Goal: Obtain resource: Obtain resource

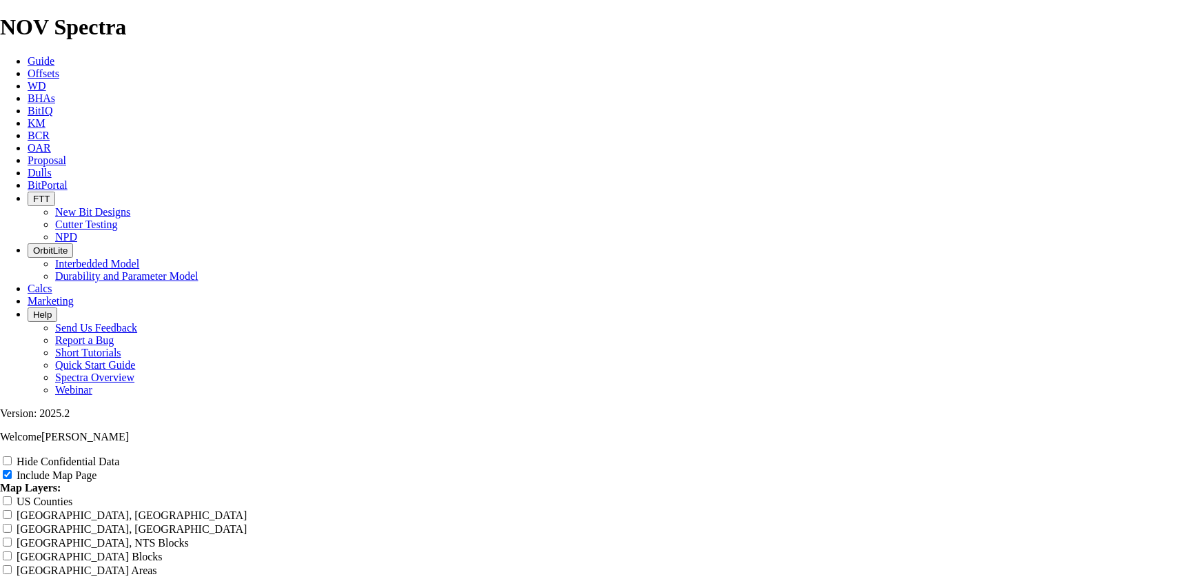
scroll to position [1979, 0]
click at [59, 68] on span "Offsets" at bounding box center [44, 74] width 32 height 12
click at [28, 68] on icon at bounding box center [28, 74] width 0 height 12
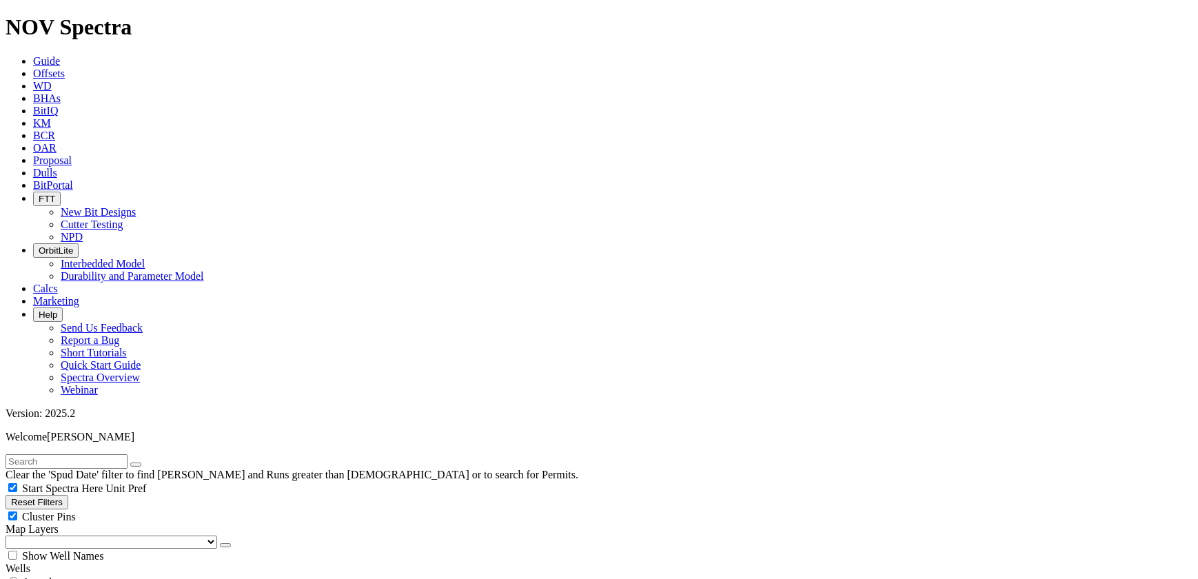
click at [79, 454] on input "text" at bounding box center [67, 461] width 122 height 14
type input "m"
type input "mb wnh"
click at [144, 462] on button "submit" at bounding box center [149, 464] width 11 height 4
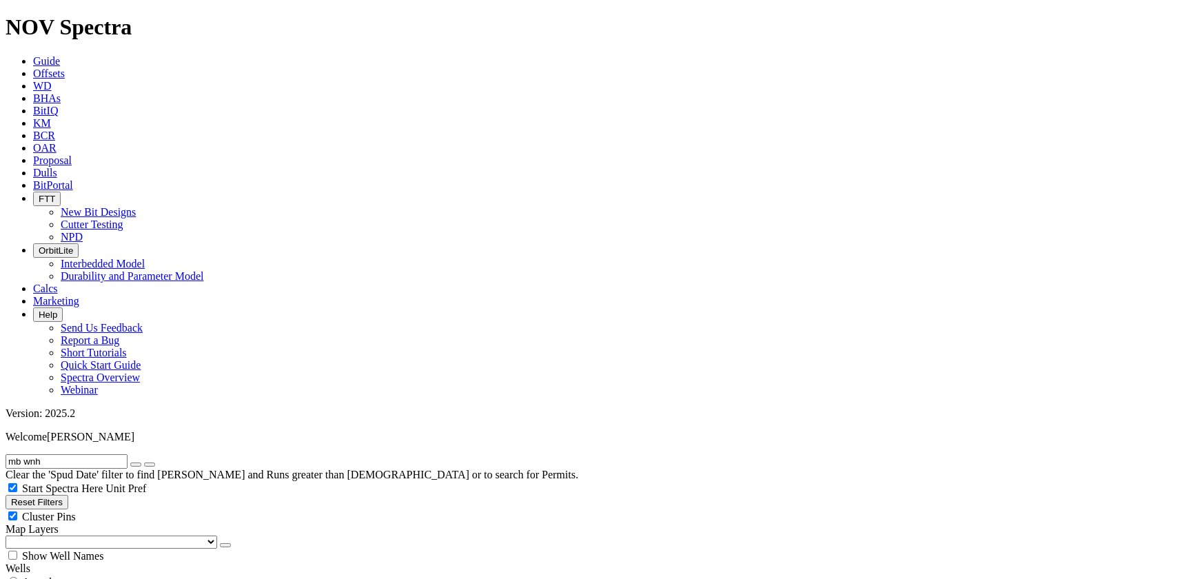
type input "[DATE]"
radio input "true"
radio input "false"
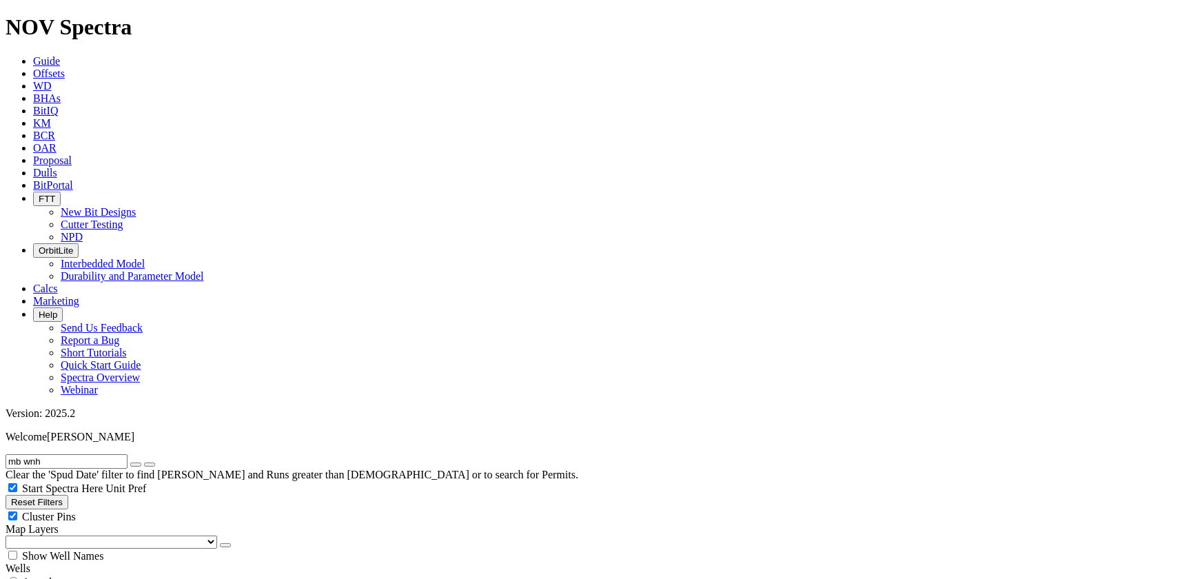
type input "5"
drag, startPoint x: 81, startPoint y: 456, endPoint x: 74, endPoint y: 460, distance: 9.0
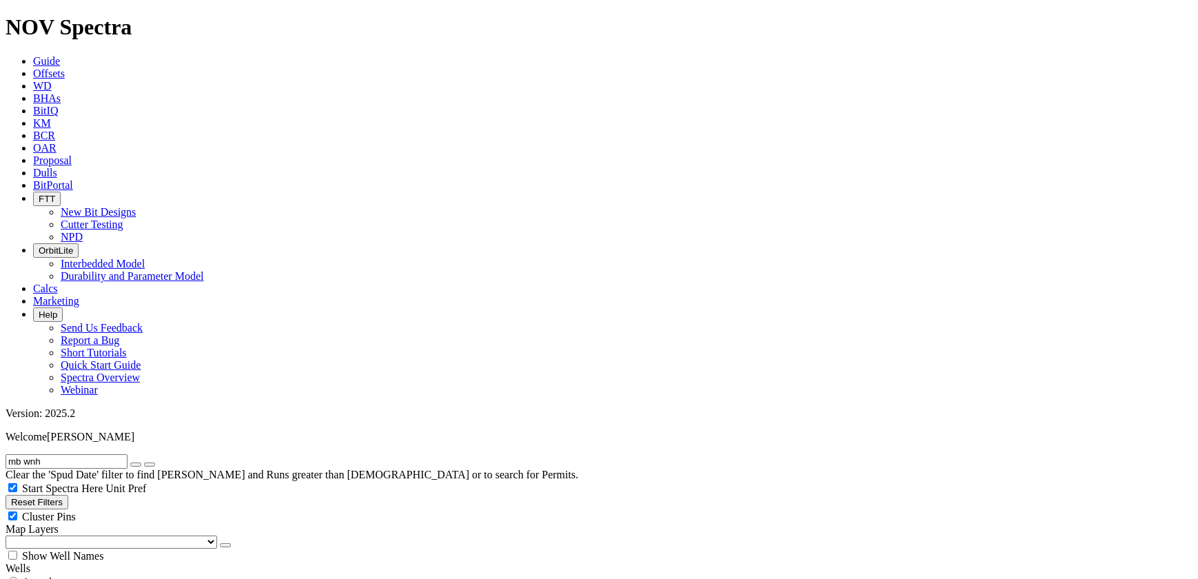
select select "8.75"
checkbox input "false"
select select "? number:8.75 ?"
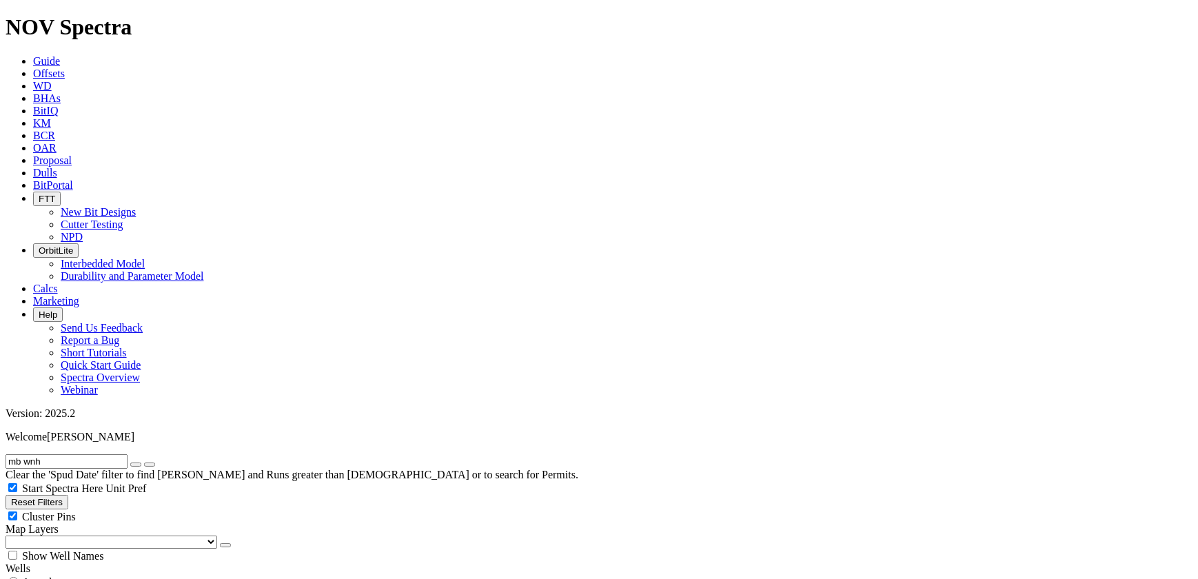
scroll to position [939, 0]
type input "5000"
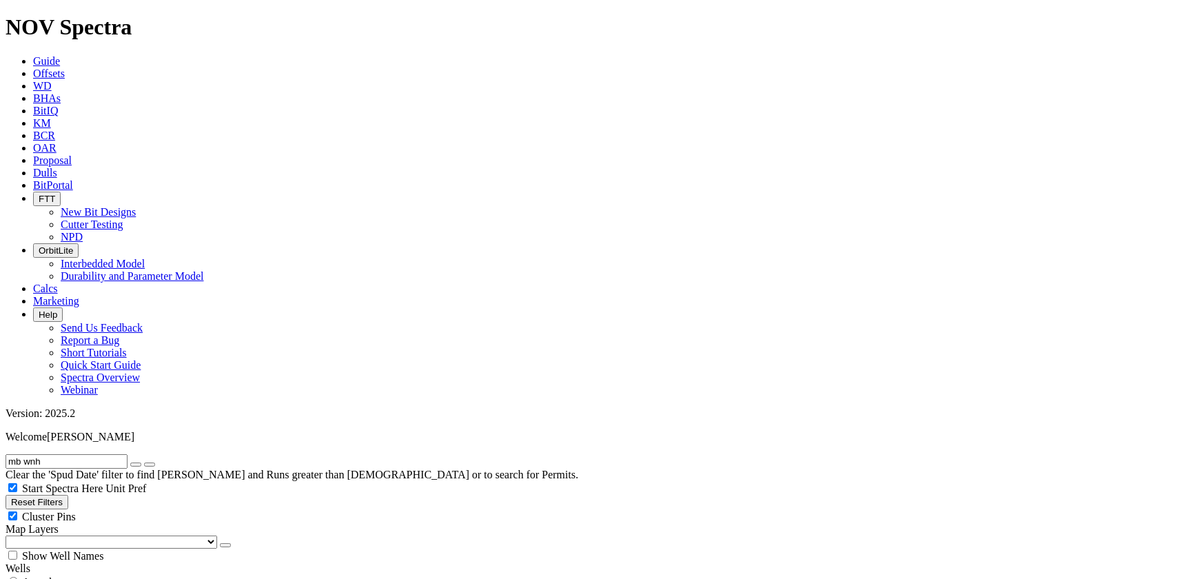
type input "6500"
type input "10000"
click at [136, 464] on icon "button" at bounding box center [136, 464] width 0 height 0
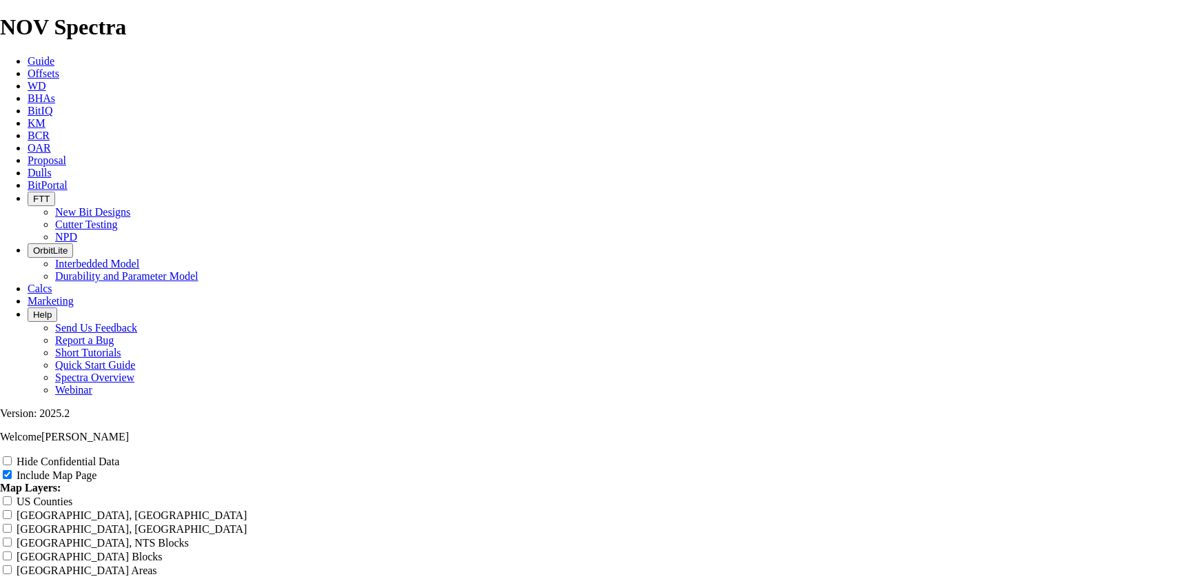
scroll to position [2192, 0]
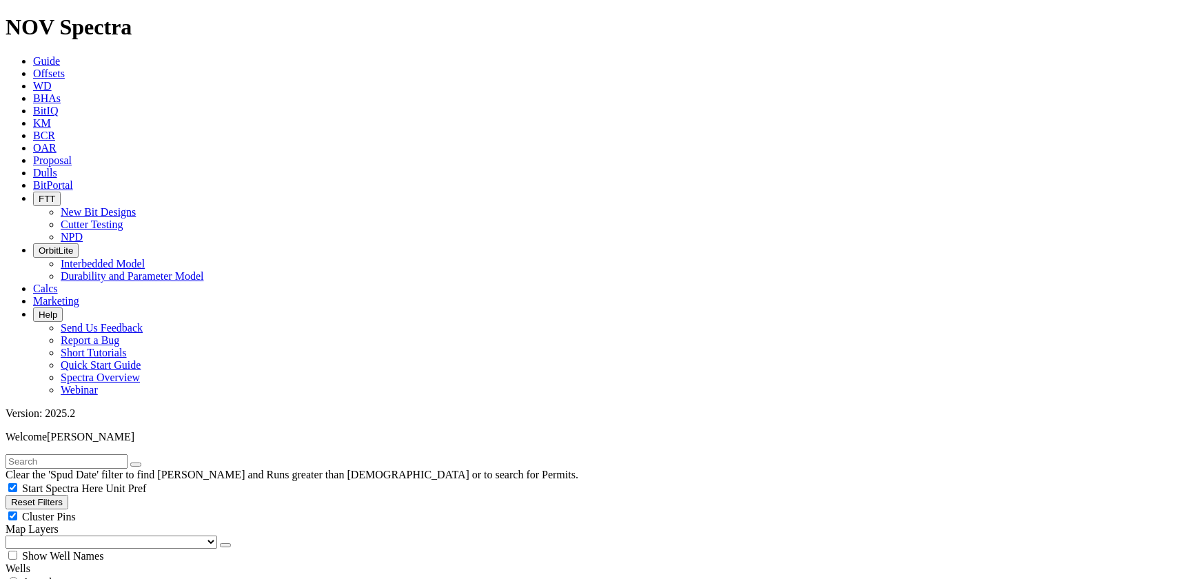
drag, startPoint x: 65, startPoint y: 262, endPoint x: 134, endPoint y: 255, distance: 69.9
type input "10"
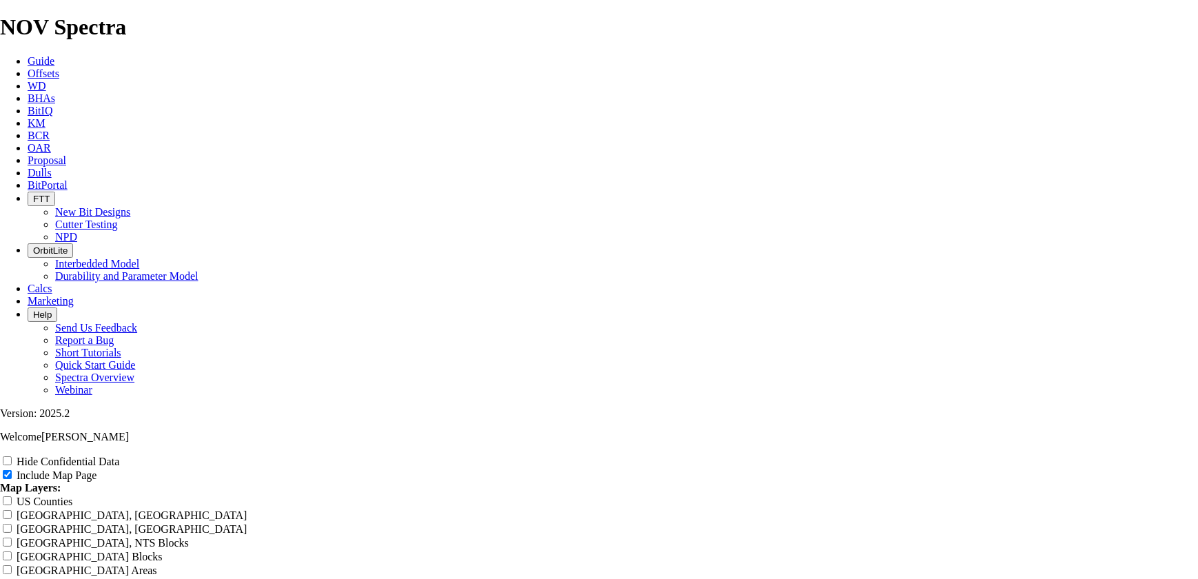
scroll to position [1817, 0]
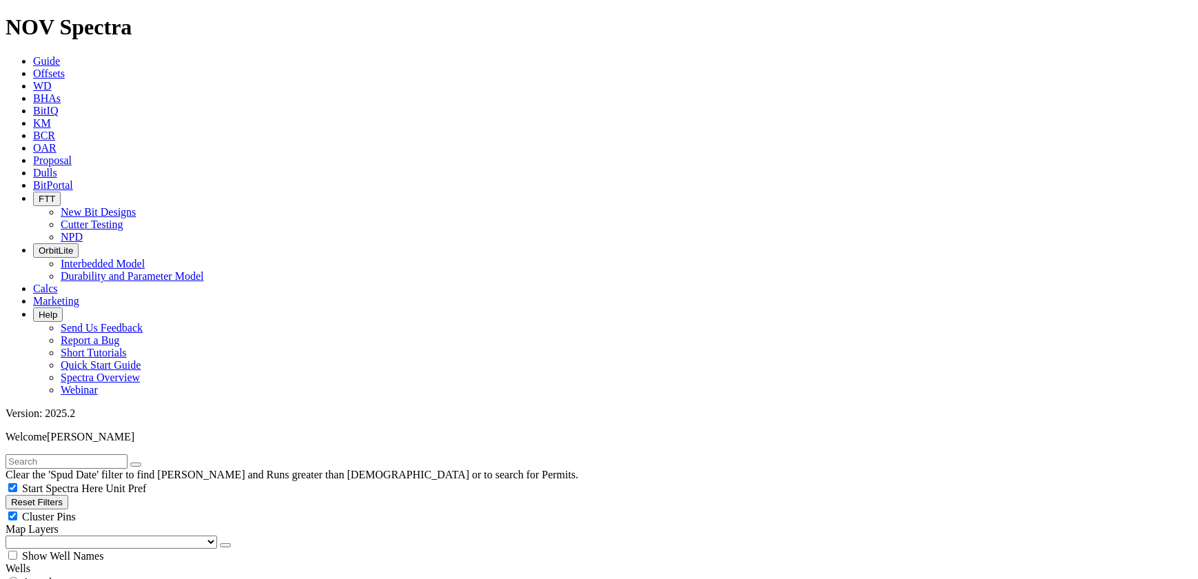
drag, startPoint x: 1126, startPoint y: 98, endPoint x: 1106, endPoint y: 135, distance: 42.2
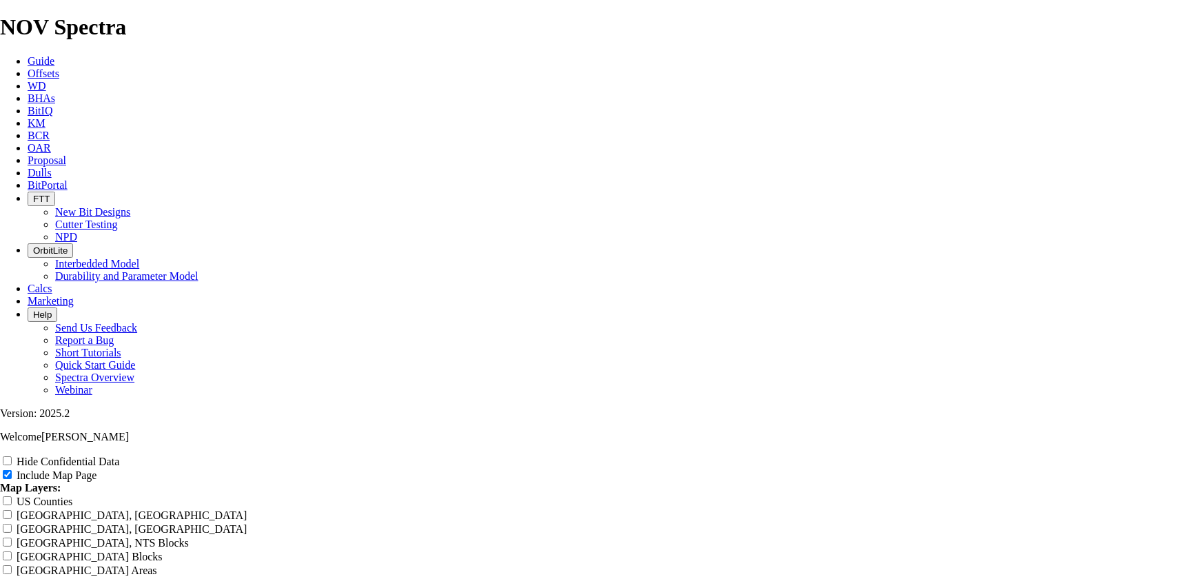
scroll to position [2067, 0]
click at [1020, 454] on div "Hide Confidential Data Include Map Page Map Layers: [GEOGRAPHIC_DATA] Counties …" at bounding box center [599, 576] width 1198 height 244
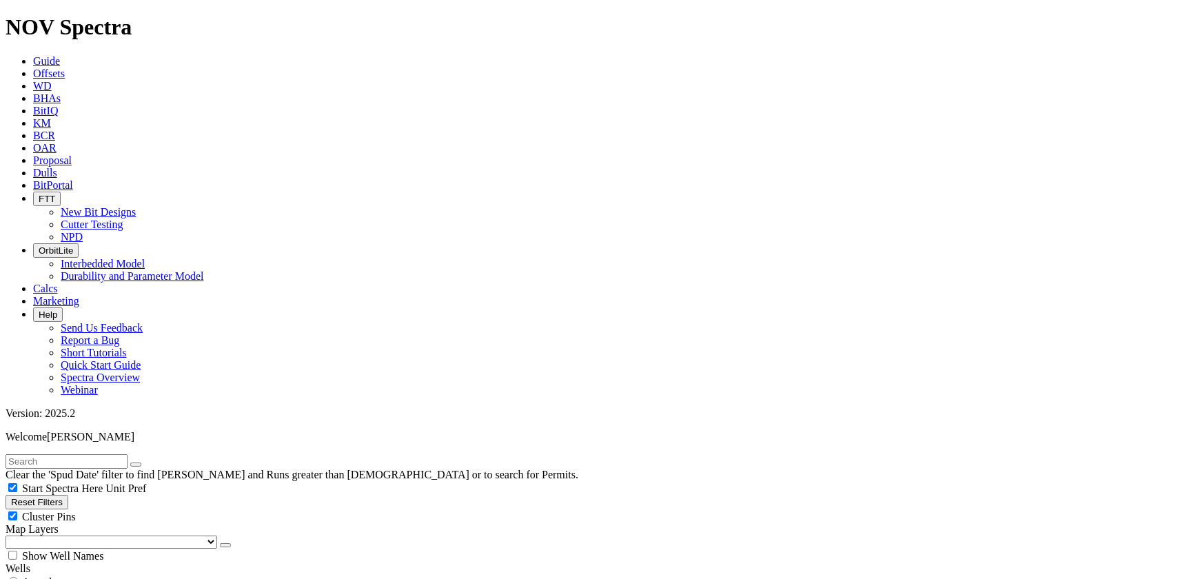
drag, startPoint x: 109, startPoint y: 262, endPoint x: 181, endPoint y: 265, distance: 72.4
drag, startPoint x: 72, startPoint y: 256, endPoint x: 163, endPoint y: 262, distance: 91.9
type input "20"
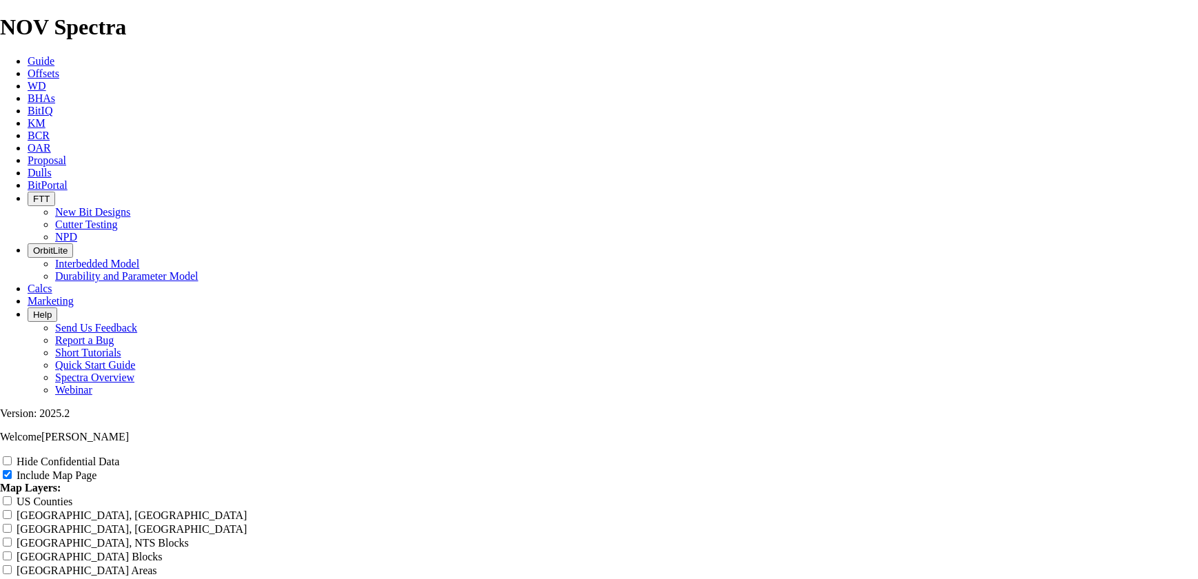
scroll to position [1754, 0]
drag, startPoint x: 183, startPoint y: 229, endPoint x: 122, endPoint y: 227, distance: 61.4
